Goal: Task Accomplishment & Management: Manage account settings

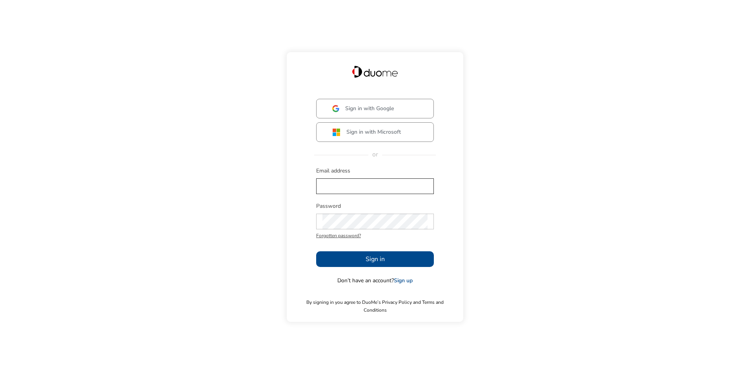
click at [358, 190] on input "text" at bounding box center [374, 186] width 105 height 16
click at [353, 193] on input "text" at bounding box center [374, 186] width 105 height 16
type input "[EMAIL_ADDRESS][PERSON_NAME][DOMAIN_NAME]"
click at [330, 216] on div "Password Forgotten password?" at bounding box center [375, 221] width 118 height 39
click at [368, 263] on span "Sign in" at bounding box center [375, 259] width 19 height 9
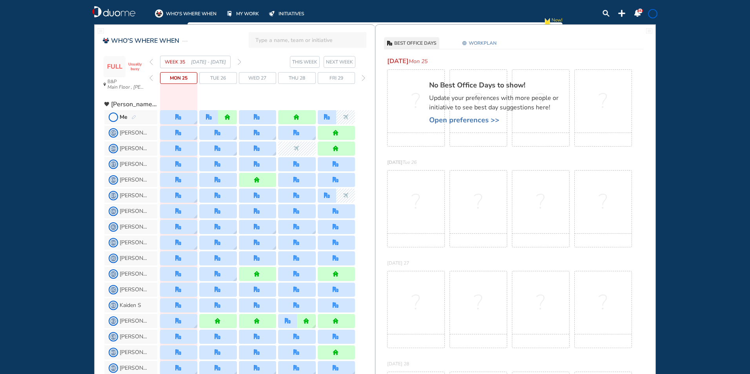
click at [223, 78] on span "Tue 26" at bounding box center [218, 78] width 16 height 8
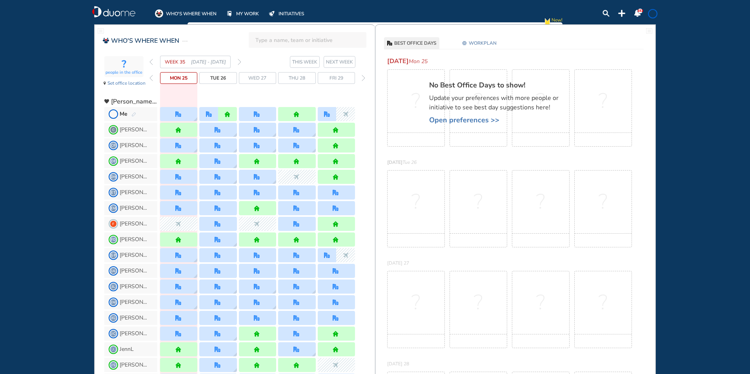
click at [132, 114] on img "pen-edit" at bounding box center [133, 114] width 5 height 5
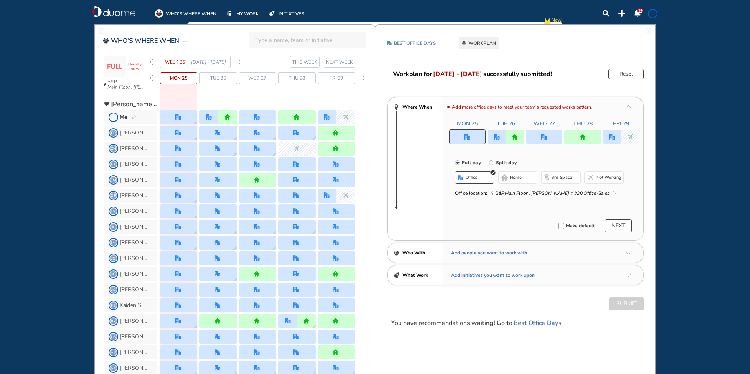
click at [508, 137] on div at bounding box center [515, 137] width 18 height 14
radio input "false"
radio input "true"
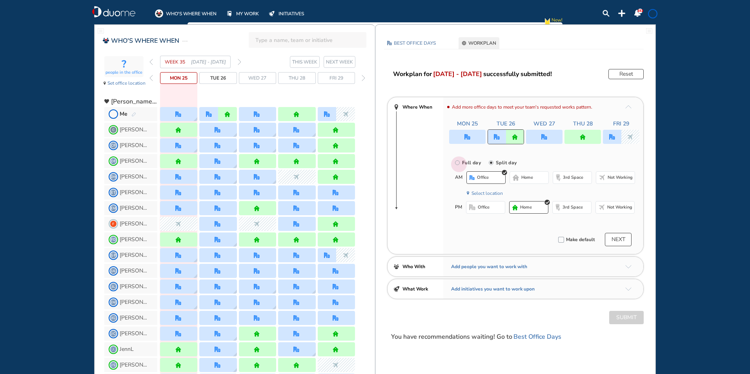
click at [459, 164] on input "Full day" at bounding box center [463, 168] width 16 height 16
radio input "true"
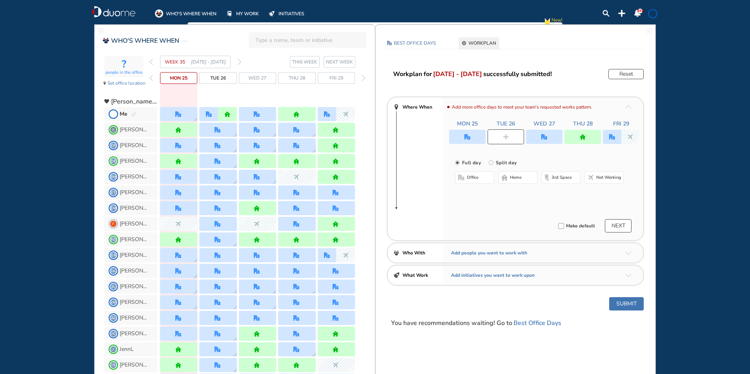
click at [515, 175] on span "home" at bounding box center [516, 178] width 12 height 6
click at [571, 140] on div at bounding box center [583, 137] width 36 height 14
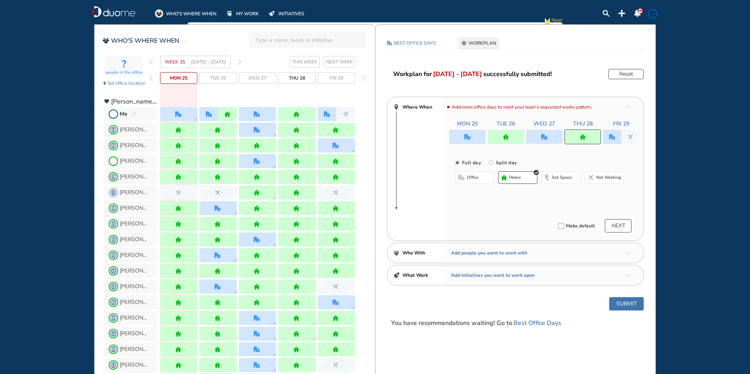
click at [494, 163] on input "Split day" at bounding box center [497, 168] width 16 height 16
radio input "true"
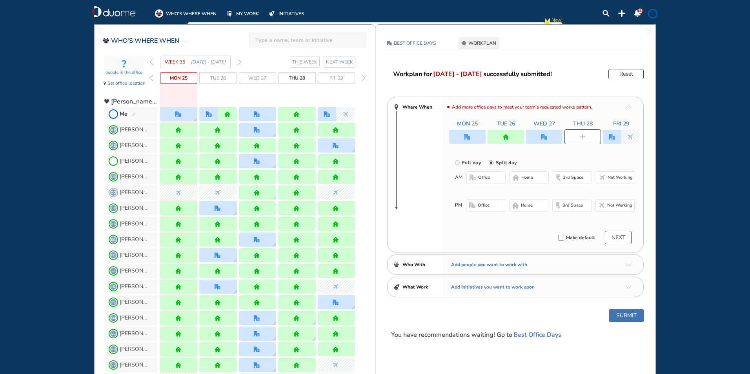
click at [490, 178] on button "office" at bounding box center [485, 177] width 39 height 13
click at [534, 206] on button "home" at bounding box center [528, 207] width 39 height 13
click at [632, 316] on button "Submit" at bounding box center [626, 317] width 35 height 13
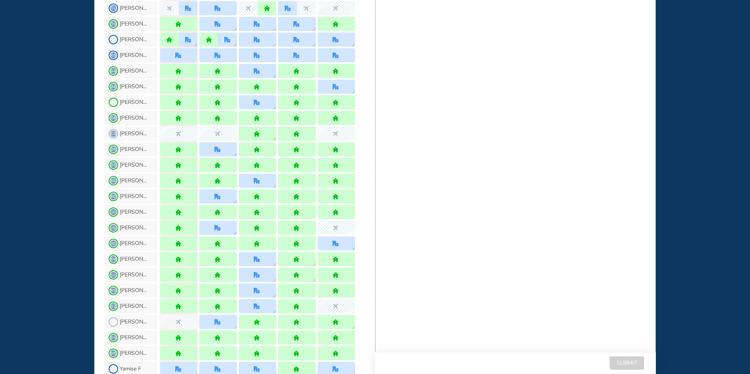
scroll to position [510, 0]
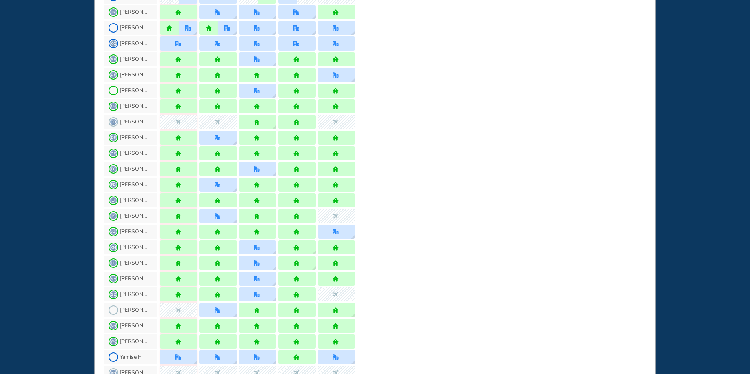
click at [134, 308] on span "[PERSON_NAME]" at bounding box center [134, 310] width 29 height 6
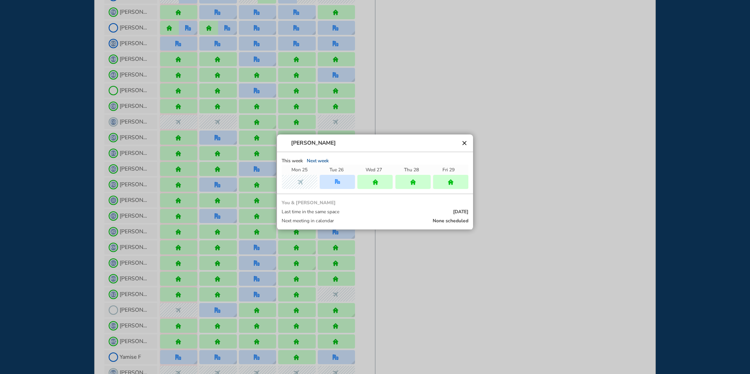
click at [284, 142] on span at bounding box center [285, 143] width 6 height 6
click at [309, 143] on span "[PERSON_NAME]" at bounding box center [313, 143] width 45 height 6
click at [465, 141] on button "clear" at bounding box center [465, 143] width 8 height 8
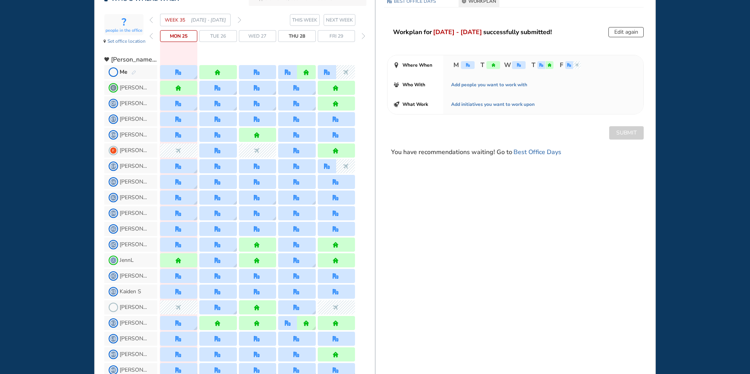
scroll to position [0, 0]
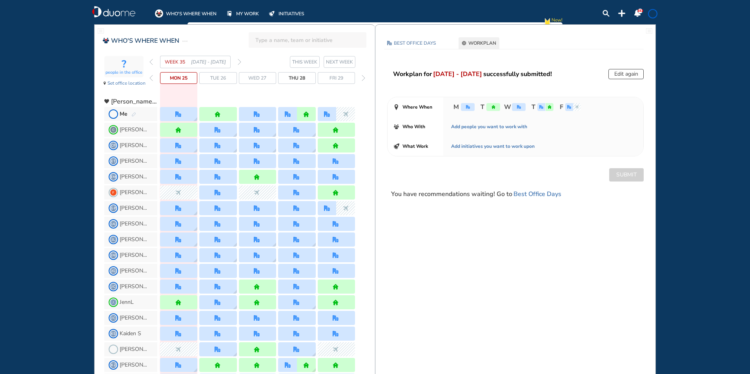
click at [111, 113] on span at bounding box center [113, 114] width 6 height 6
click at [361, 79] on div "forward day" at bounding box center [363, 78] width 7 height 12
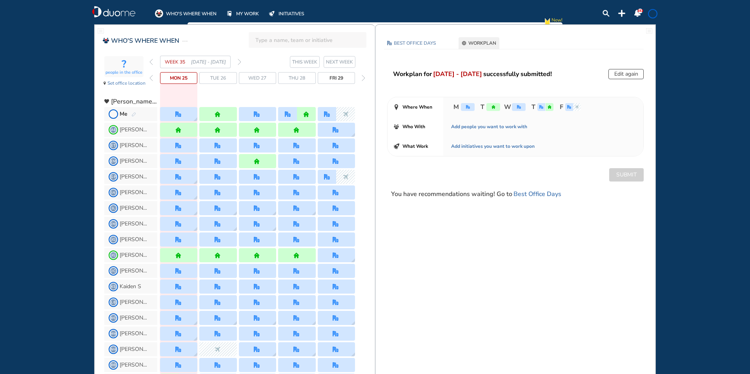
click at [361, 79] on div "forward day" at bounding box center [363, 78] width 7 height 12
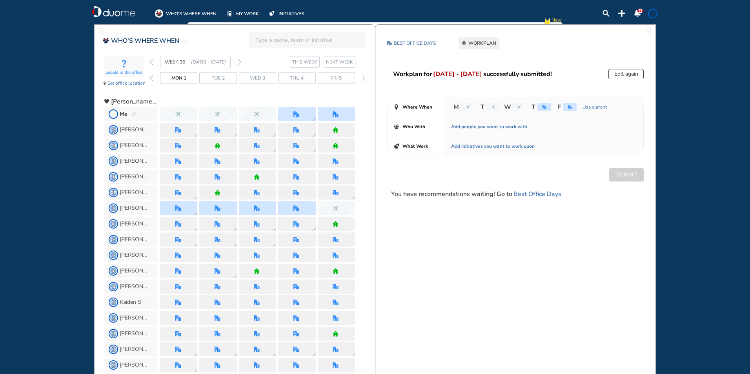
drag, startPoint x: 202, startPoint y: 15, endPoint x: 306, endPoint y: 15, distance: 104.0
click at [202, 15] on span "WHO'S WHERE WHEN" at bounding box center [191, 14] width 51 height 8
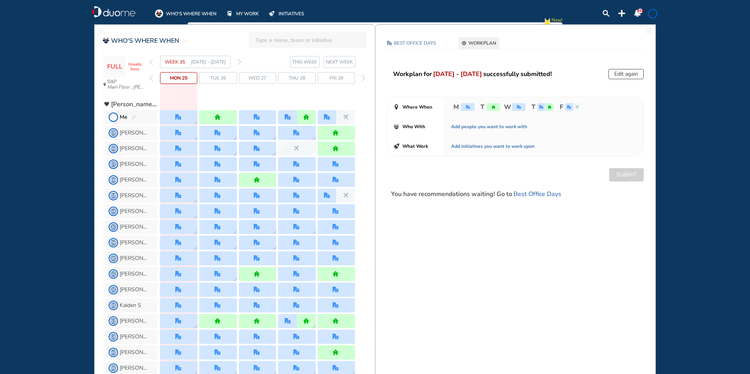
click at [637, 14] on img "notification-panel-on" at bounding box center [637, 13] width 7 height 7
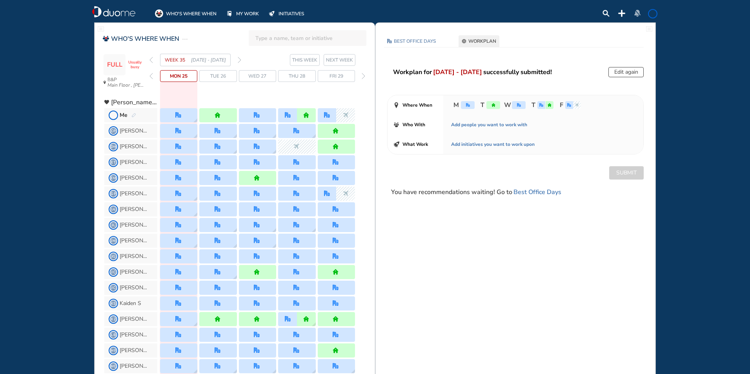
click at [635, 15] on img "notification-panel-off" at bounding box center [637, 13] width 7 height 7
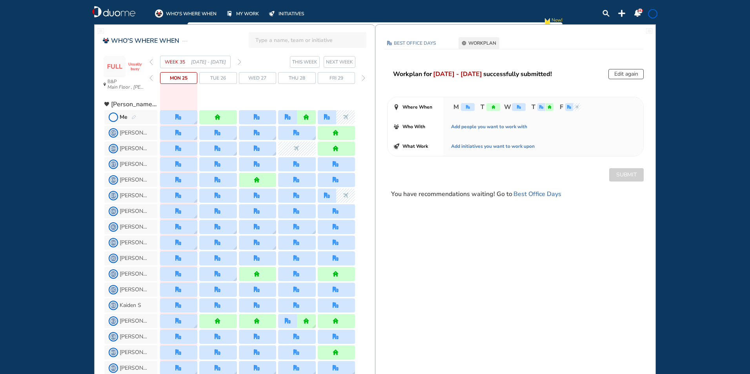
click at [652, 15] on span at bounding box center [653, 14] width 6 height 6
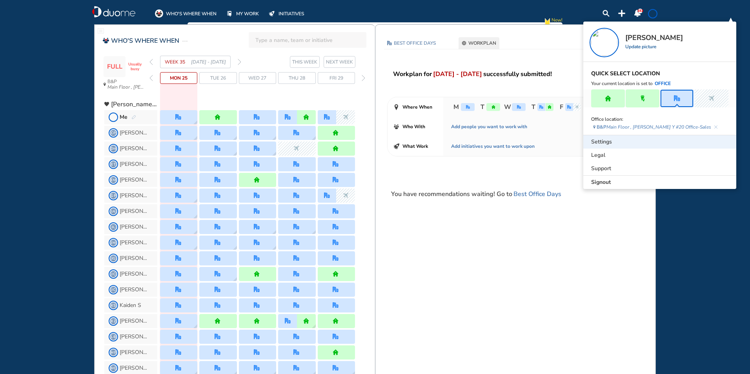
click at [605, 138] on span "Settings" at bounding box center [601, 142] width 21 height 8
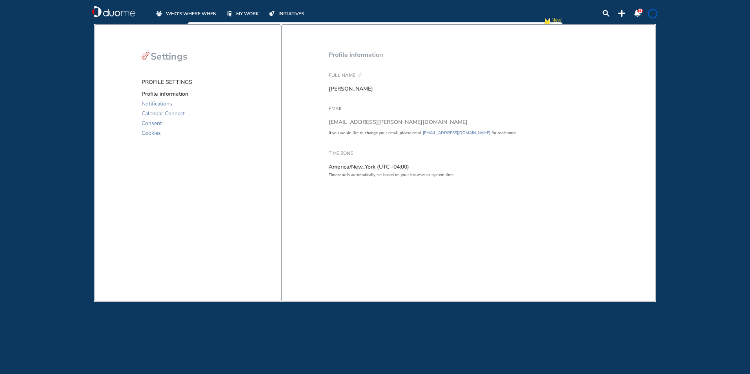
click at [151, 105] on span "Notifications" at bounding box center [157, 104] width 31 height 10
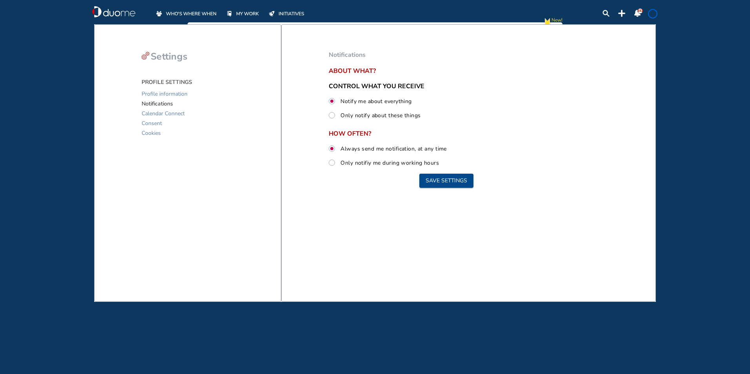
click at [151, 111] on span "Calendar Connect" at bounding box center [163, 114] width 43 height 10
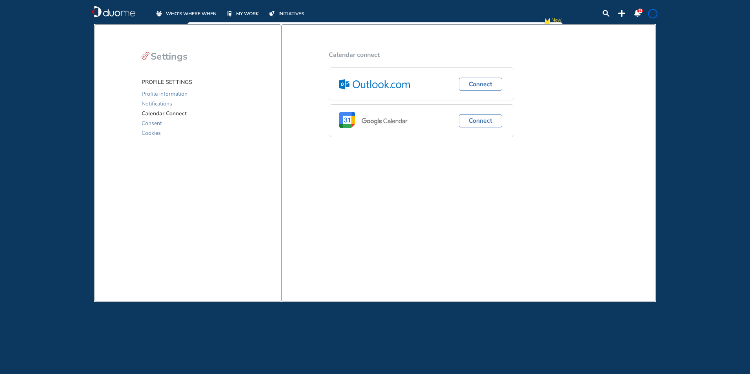
click at [151, 123] on span "Consent" at bounding box center [152, 123] width 20 height 10
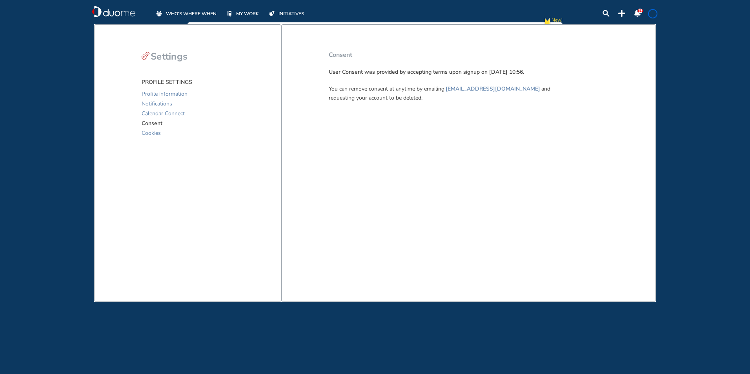
click at [152, 135] on span "Cookies" at bounding box center [151, 133] width 19 height 10
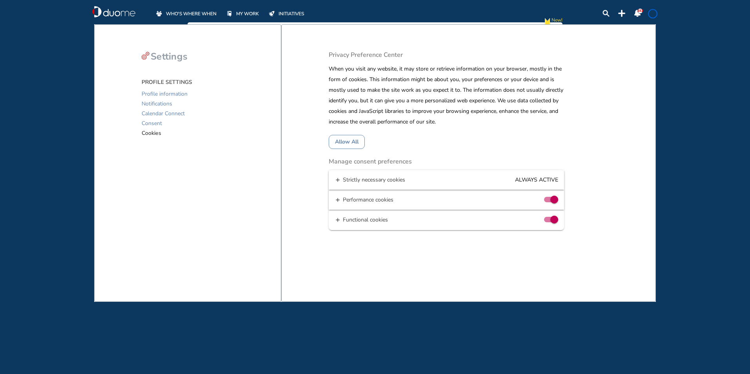
click at [553, 18] on span "New!" at bounding box center [557, 22] width 11 height 12
